Goal: Transaction & Acquisition: Purchase product/service

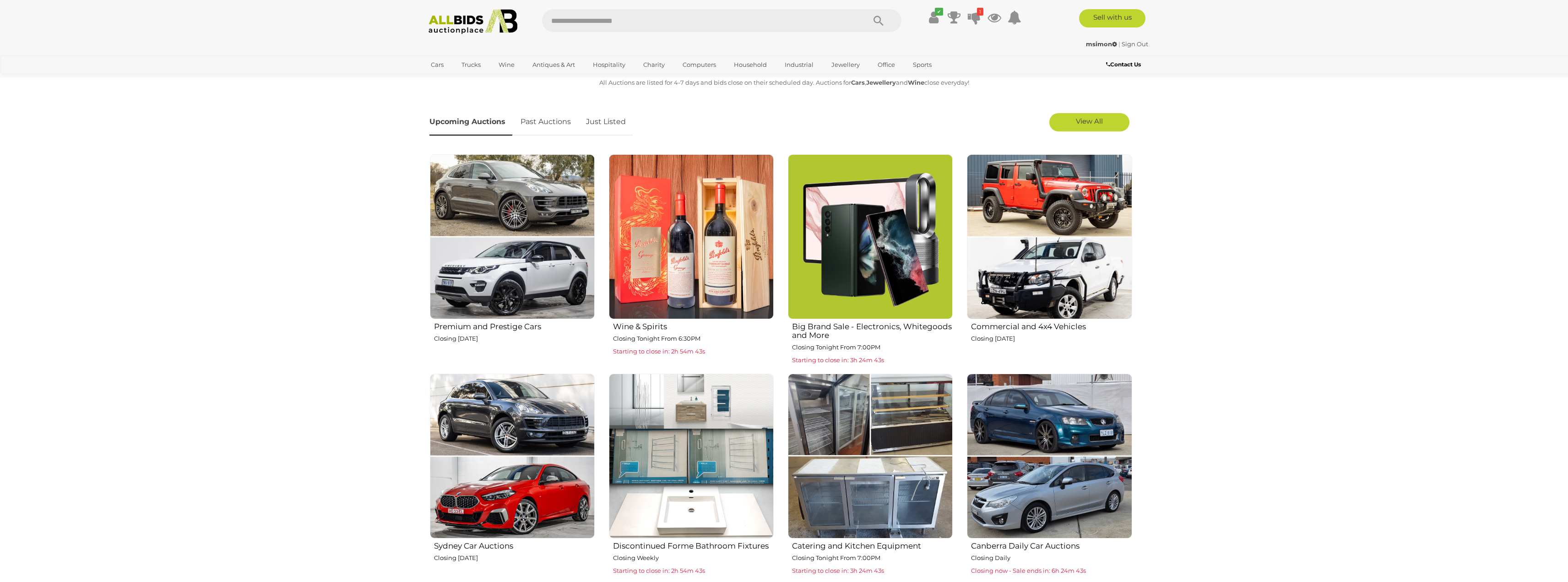
scroll to position [366, 0]
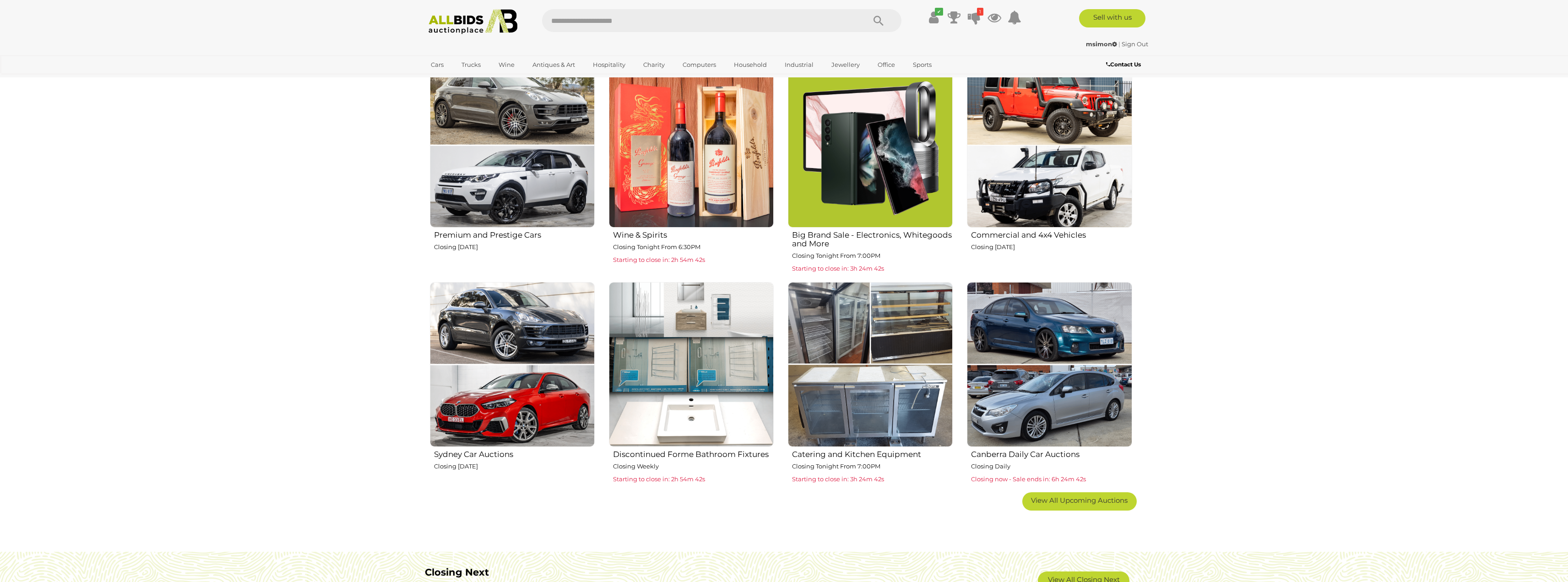
click at [852, 413] on img at bounding box center [870, 364] width 165 height 165
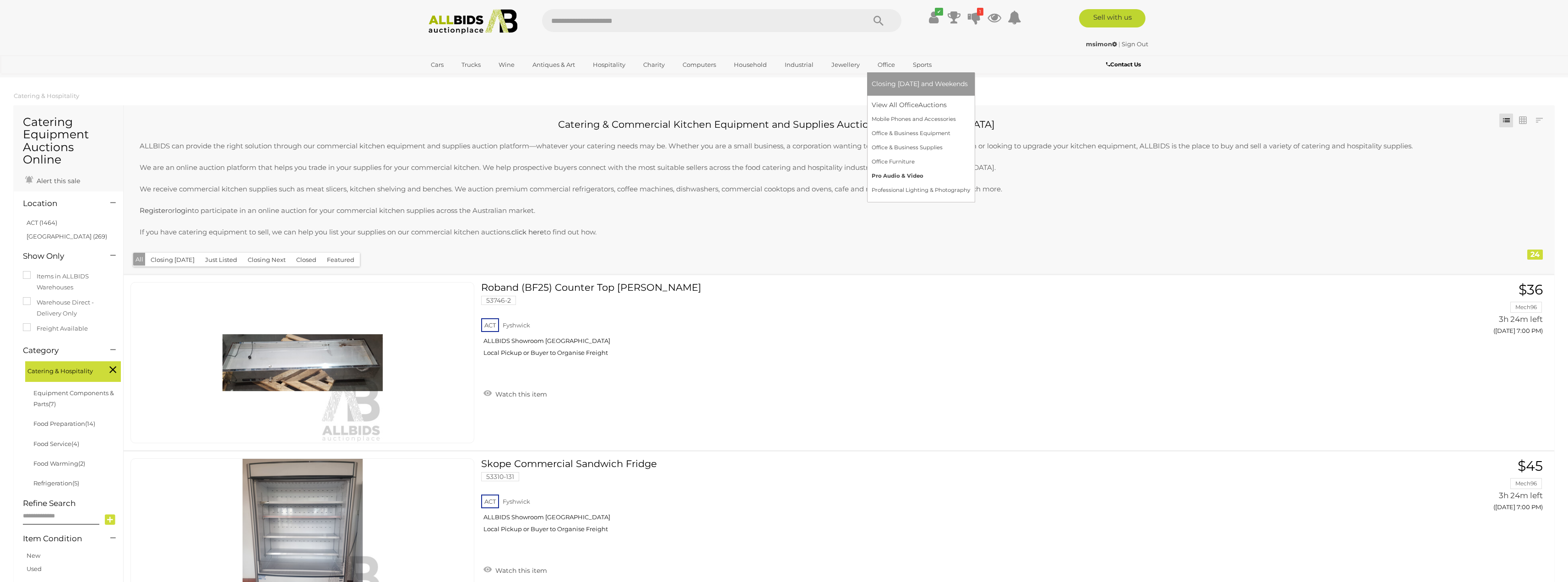
click at [891, 170] on link "Pro Audio & Video" at bounding box center [921, 176] width 99 height 14
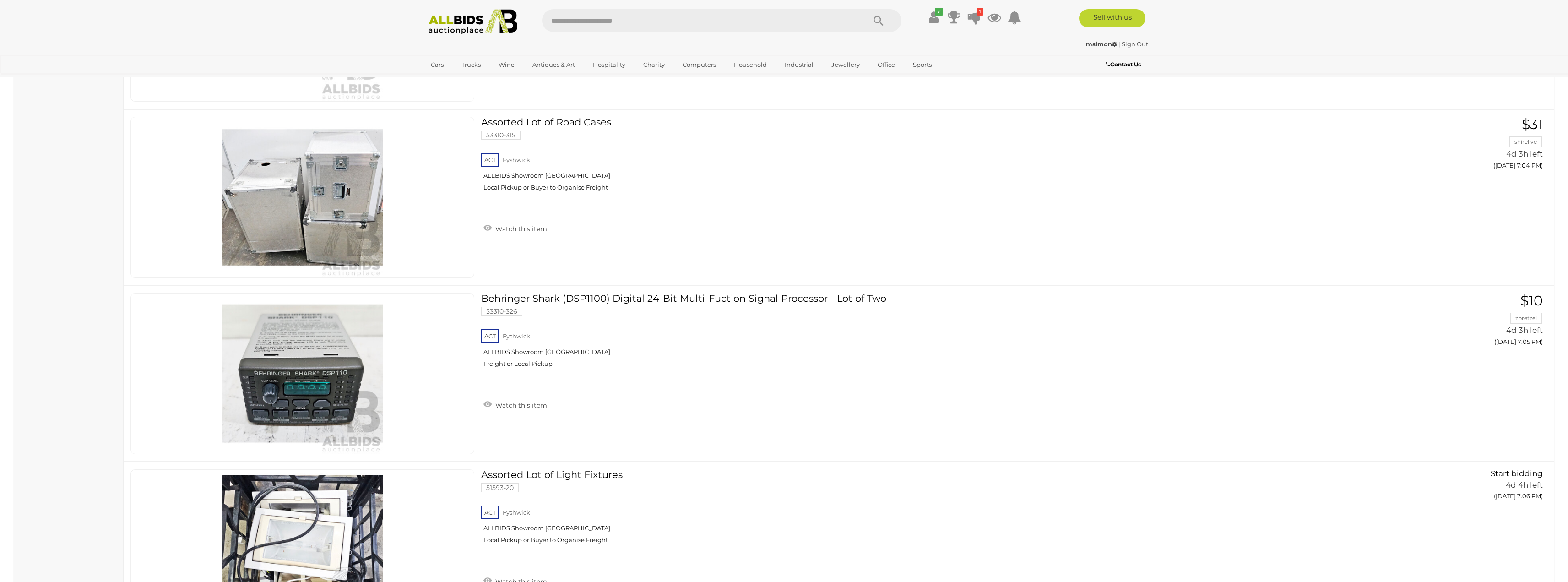
scroll to position [3265, 0]
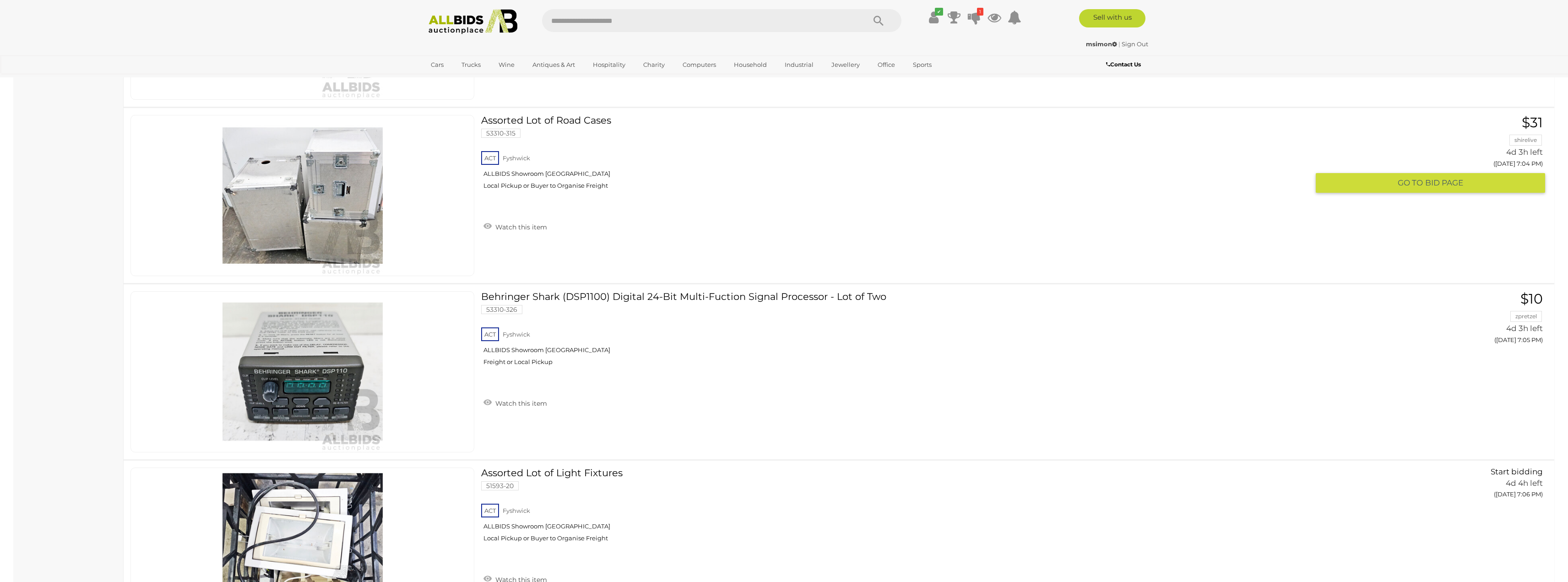
click at [581, 124] on link "Assorted Lot of Road Cases 53310-315 ACT Fyshwick ALLBIDS Showroom Fyshwick" at bounding box center [898, 156] width 821 height 82
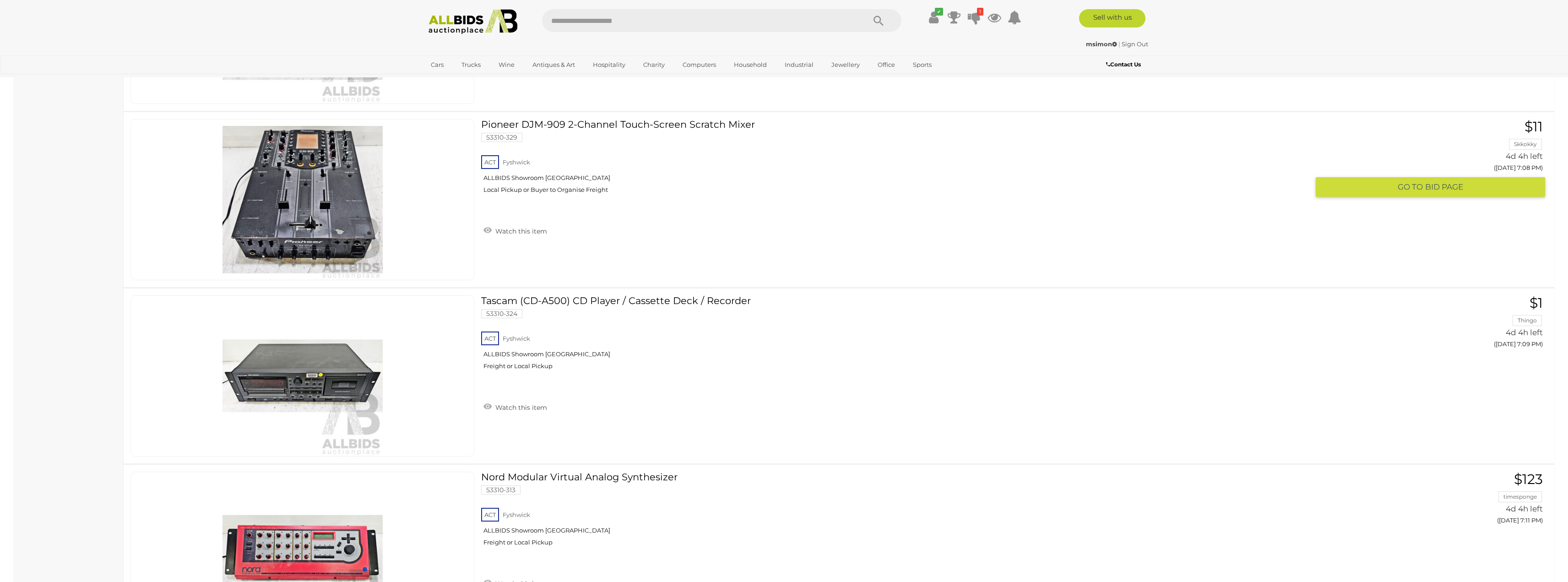
scroll to position [4011, 0]
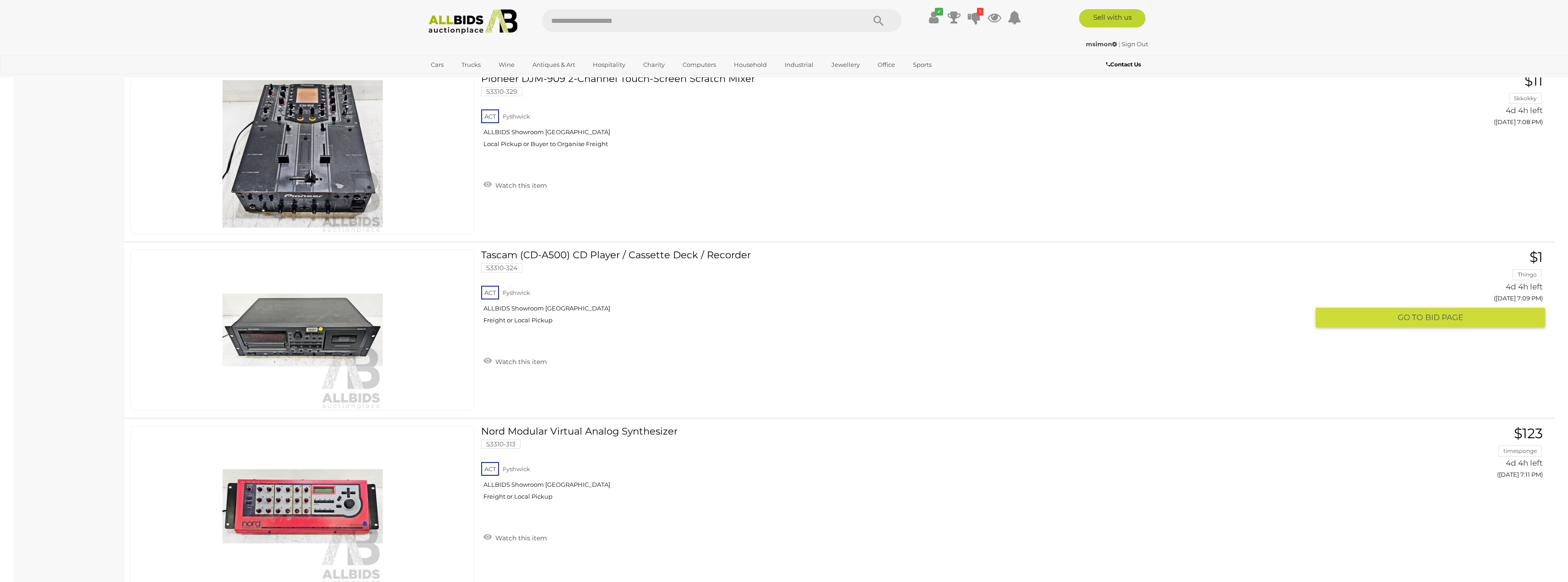
click at [681, 258] on link "Tascam (CD-A500) CD Player / Cassette Deck / Recorder 53310-324 ACT Fyshwick" at bounding box center [898, 290] width 821 height 82
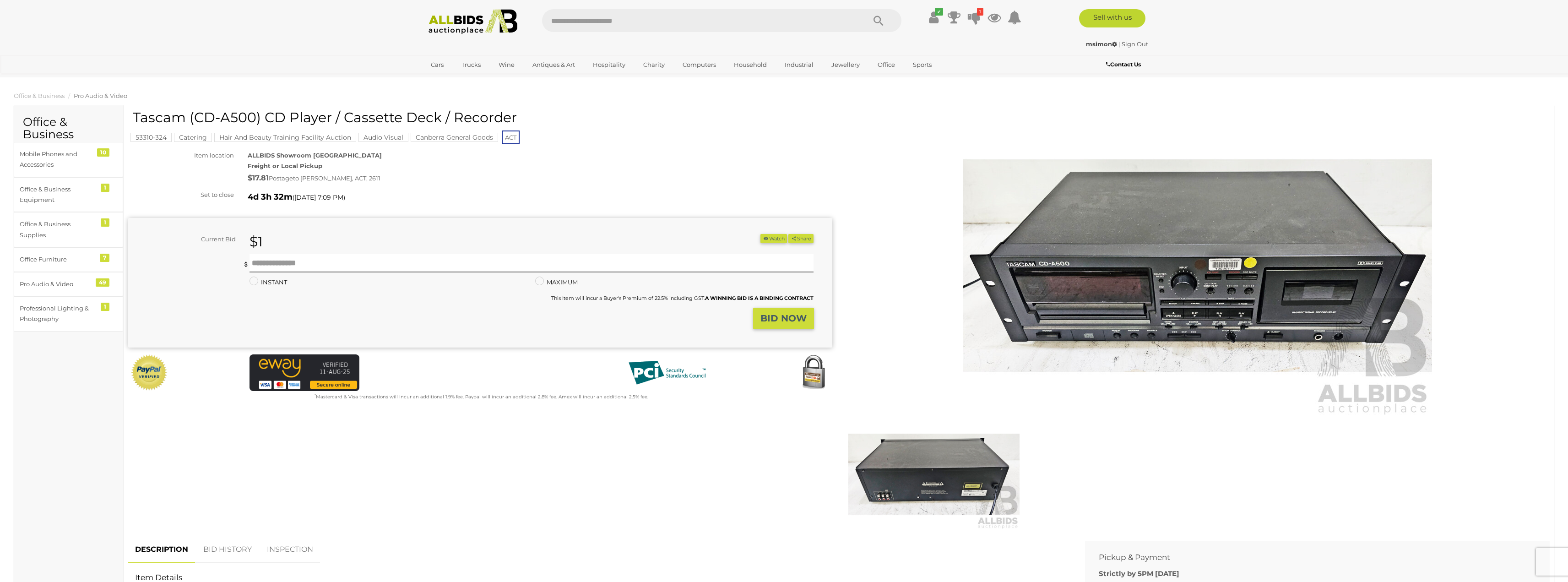
click at [1069, 289] on img at bounding box center [1197, 265] width 469 height 302
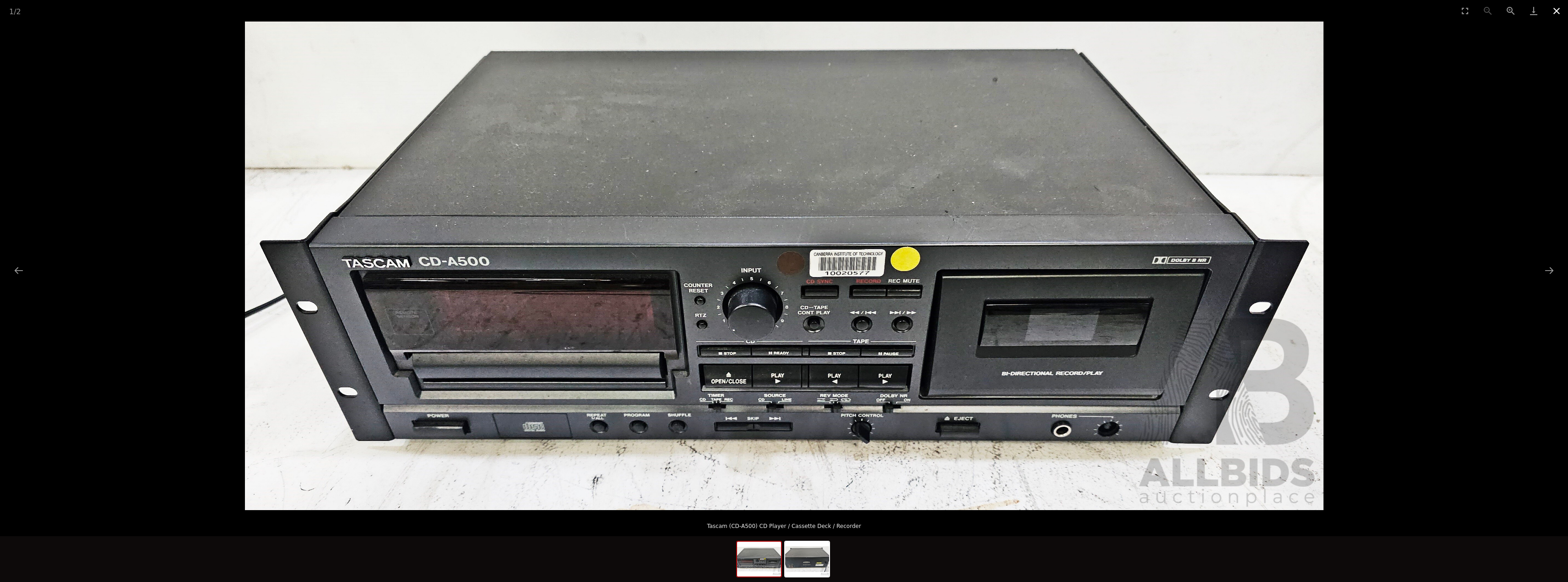
click at [1555, 9] on button "Close gallery" at bounding box center [1556, 10] width 23 height 21
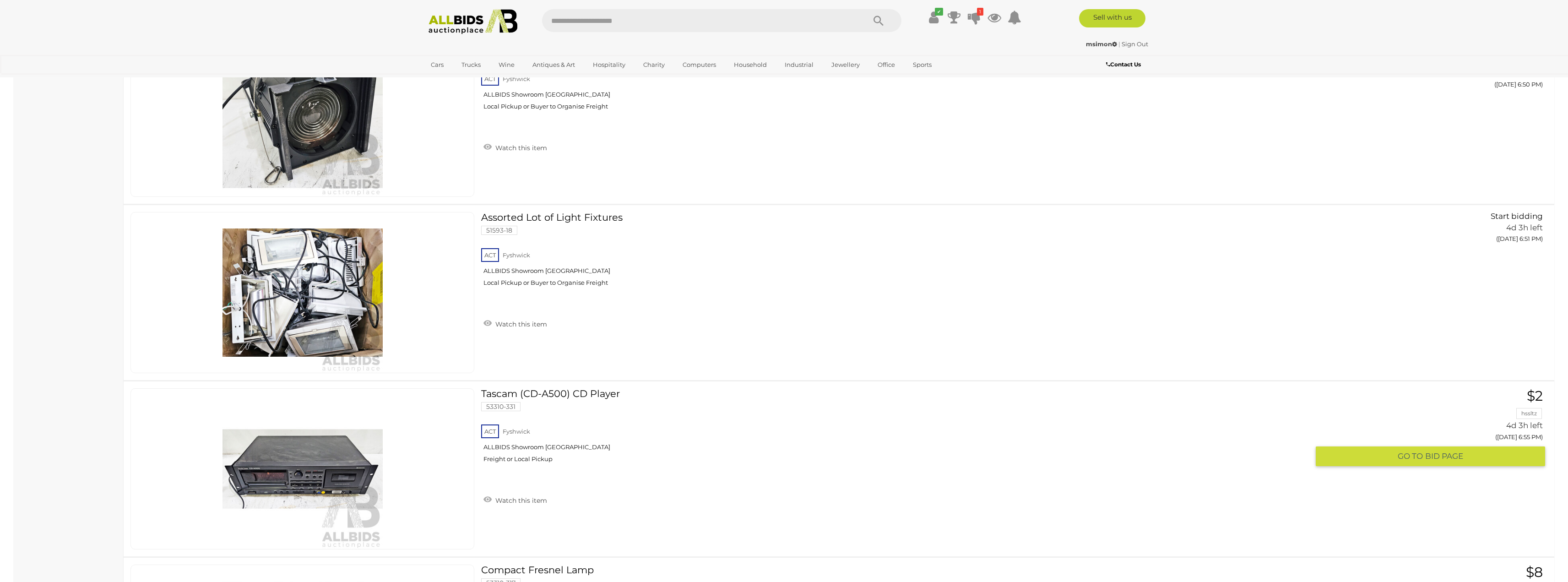
scroll to position [2088, 0]
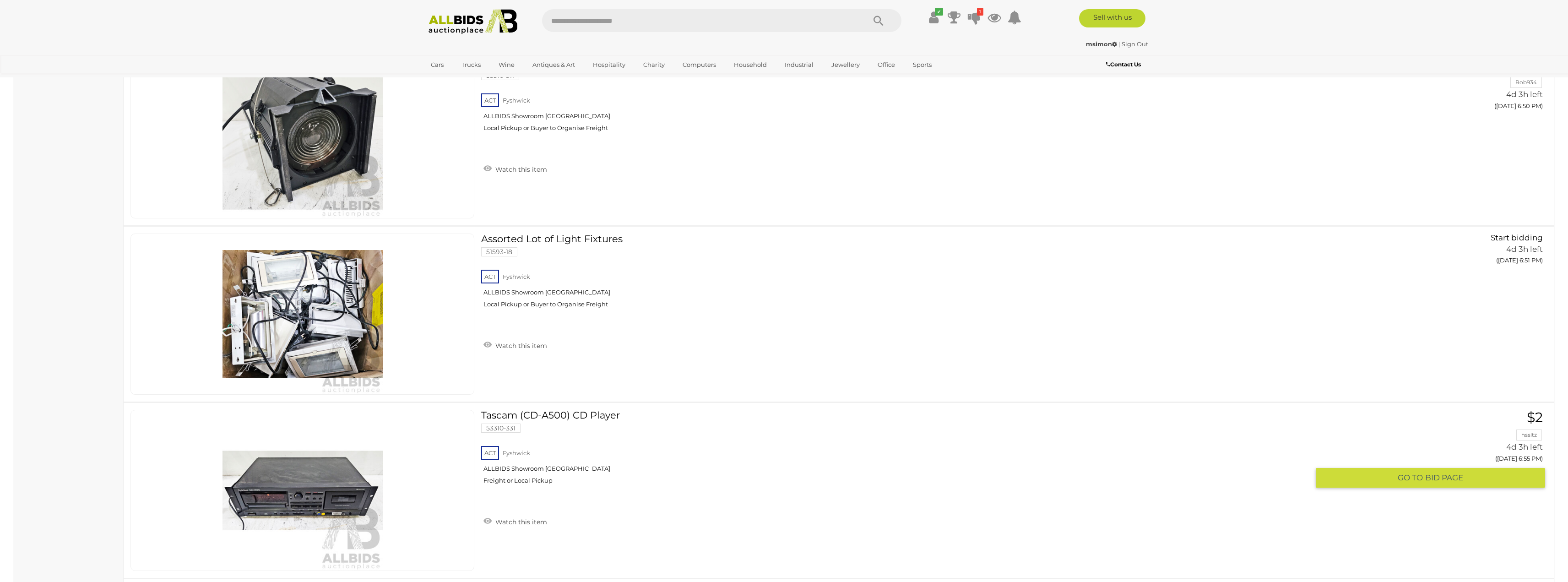
click at [582, 416] on link "Tascam (CD-A500) CD Player 53310-331 ACT Fyshwick ALLBIDS Showroom Fyshwick" at bounding box center [898, 451] width 821 height 82
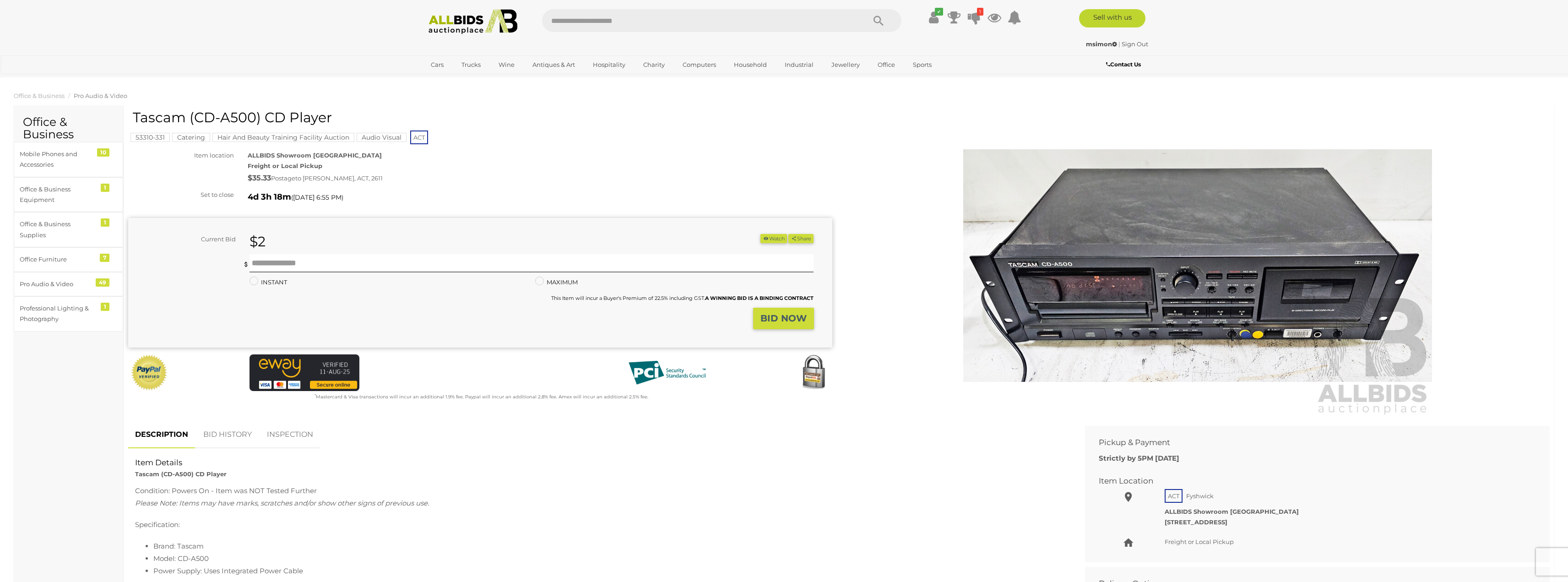
click at [1134, 334] on img at bounding box center [1197, 265] width 469 height 302
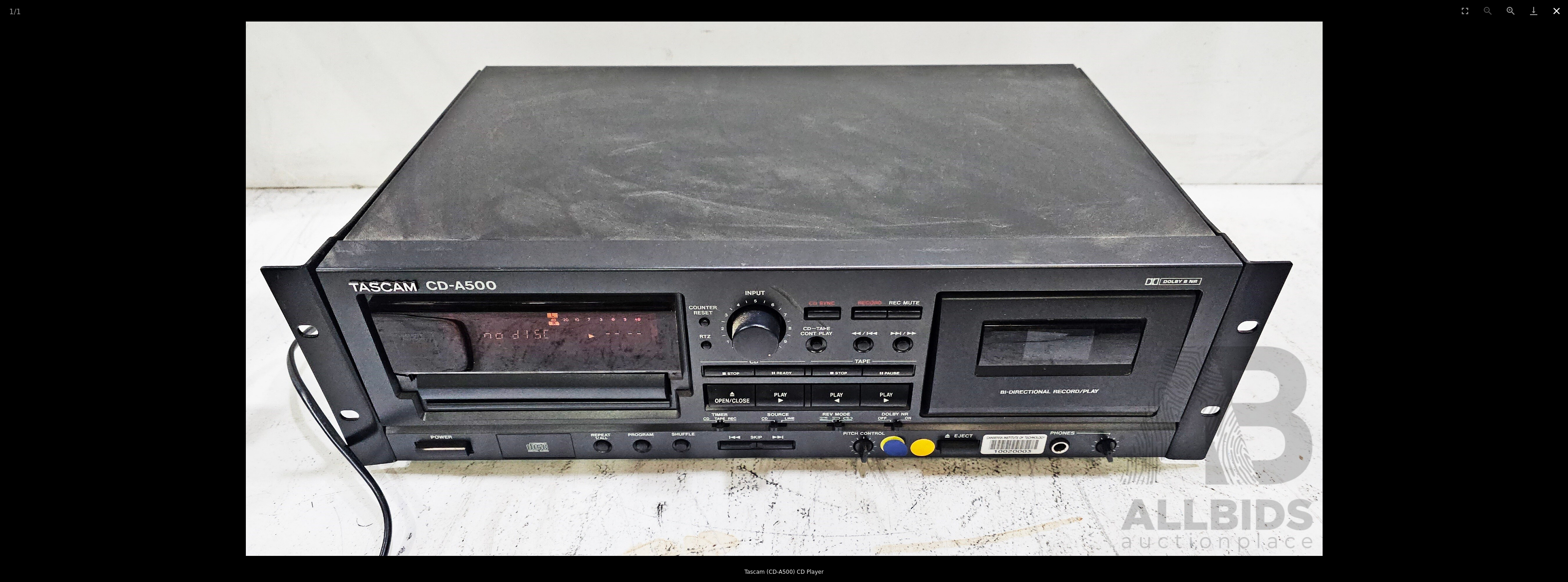
click at [1556, 11] on button "Close gallery" at bounding box center [1556, 10] width 23 height 21
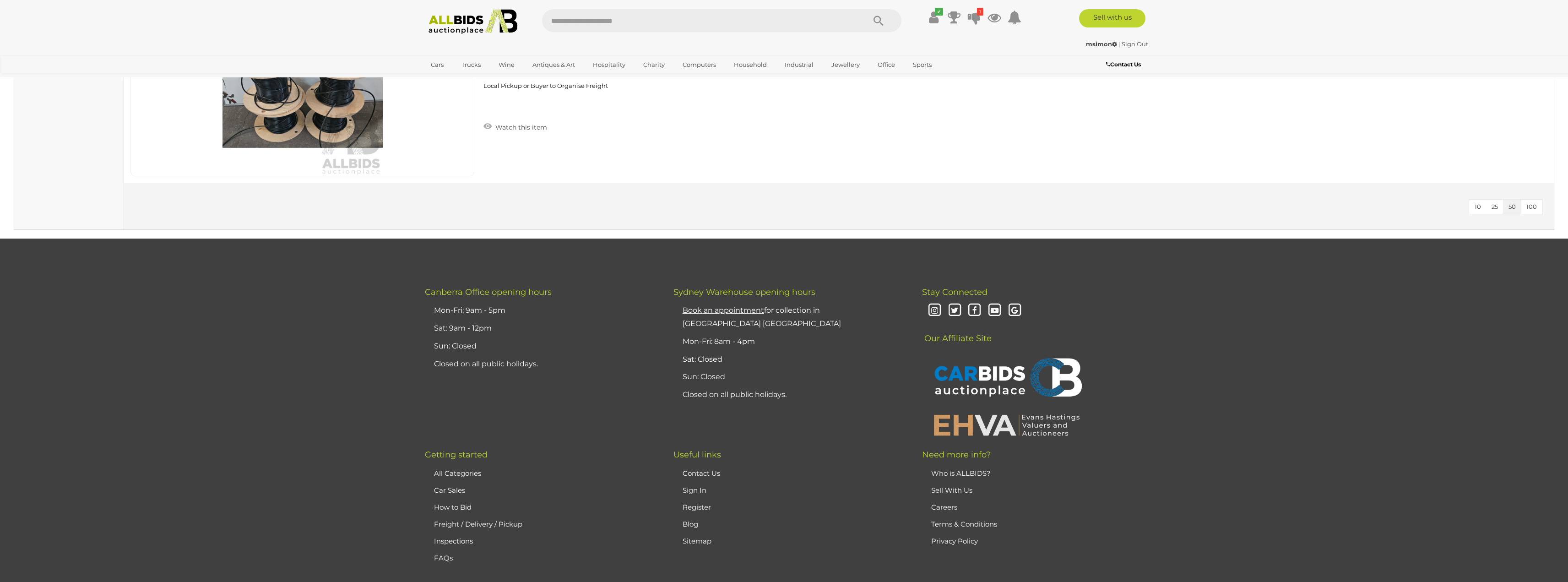
scroll to position [8728, 0]
